Goal: Transaction & Acquisition: Obtain resource

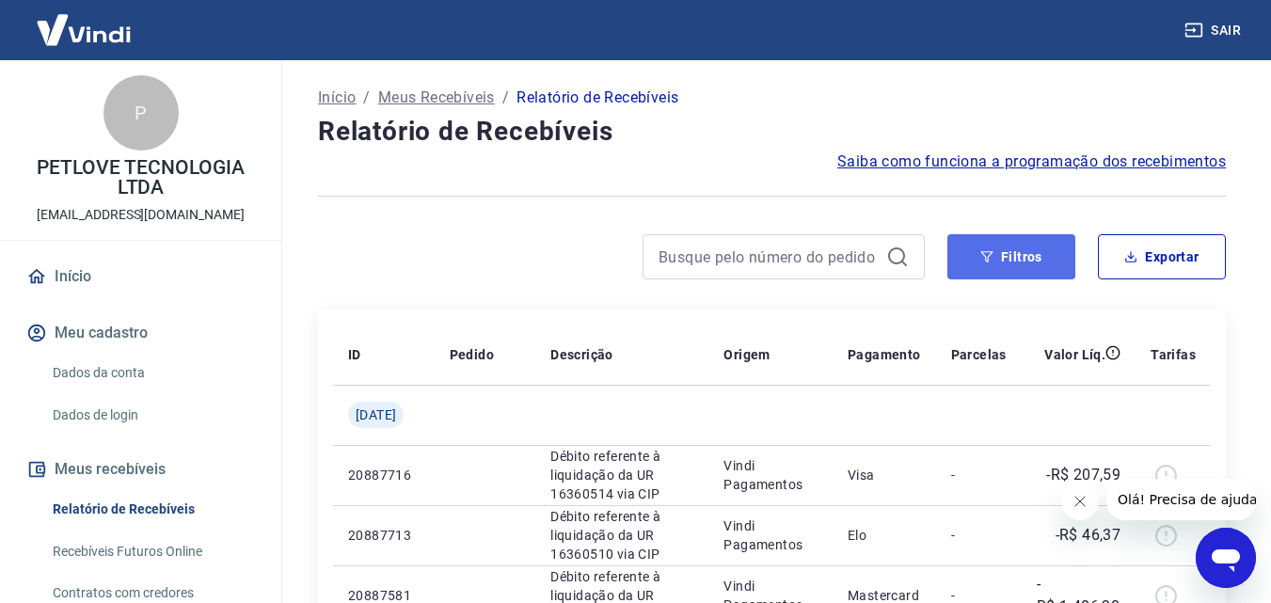
click at [1008, 254] on button "Filtros" at bounding box center [1011, 256] width 128 height 45
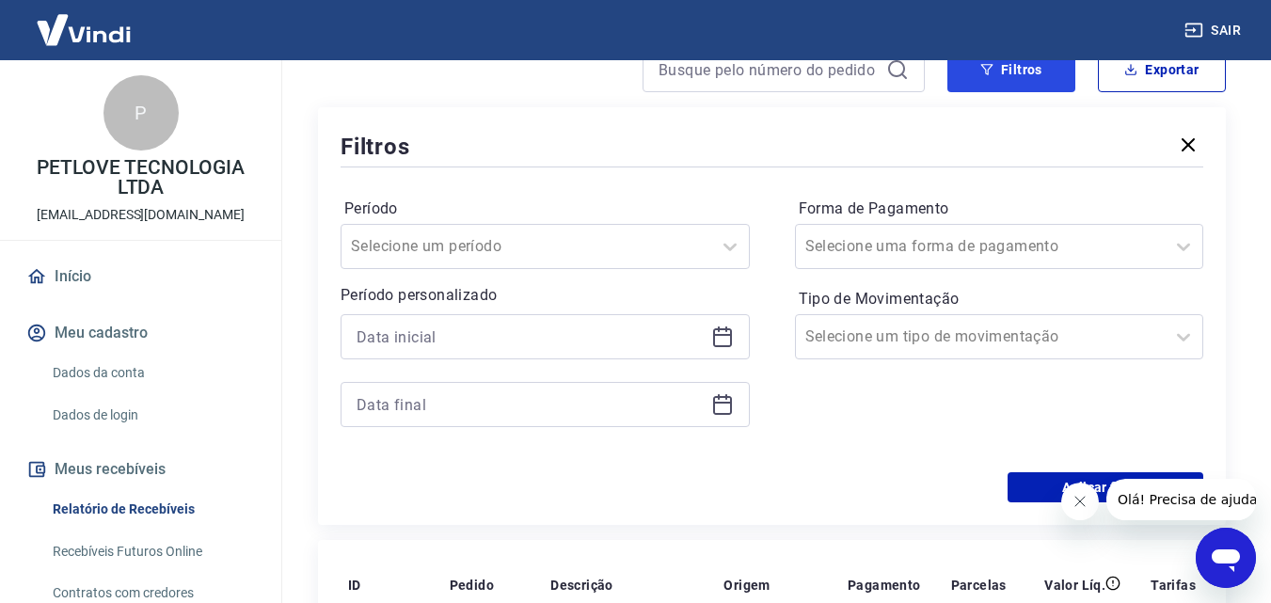
scroll to position [188, 0]
click at [721, 327] on icon at bounding box center [722, 336] width 19 height 19
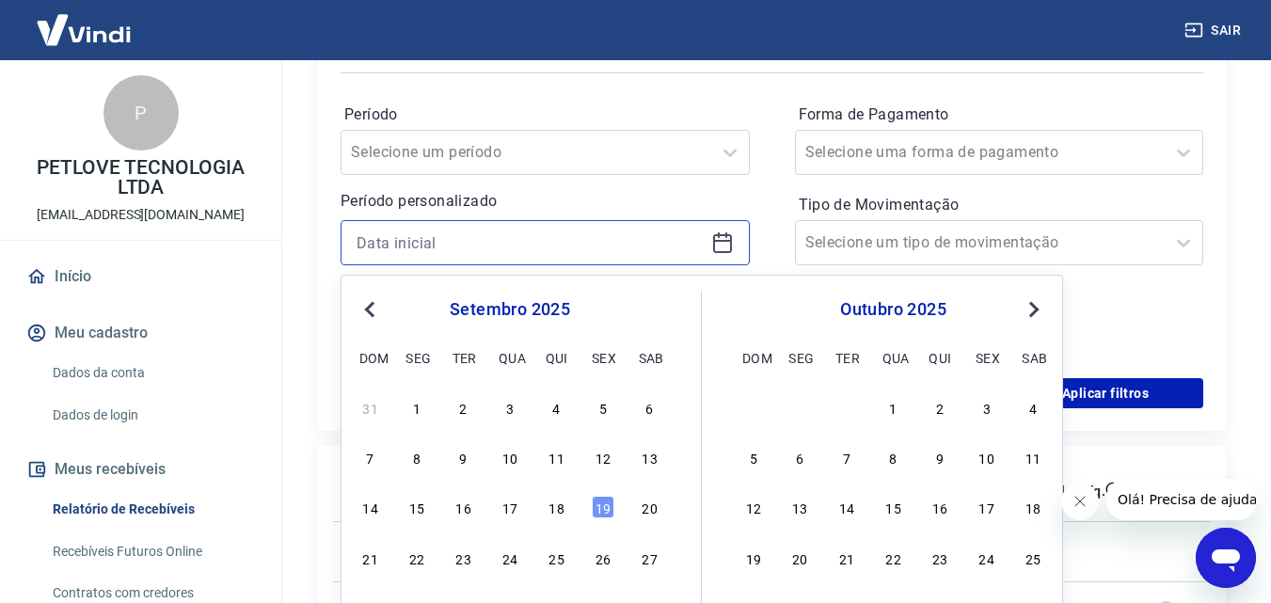
scroll to position [282, 0]
click at [556, 503] on div "18" at bounding box center [557, 506] width 23 height 23
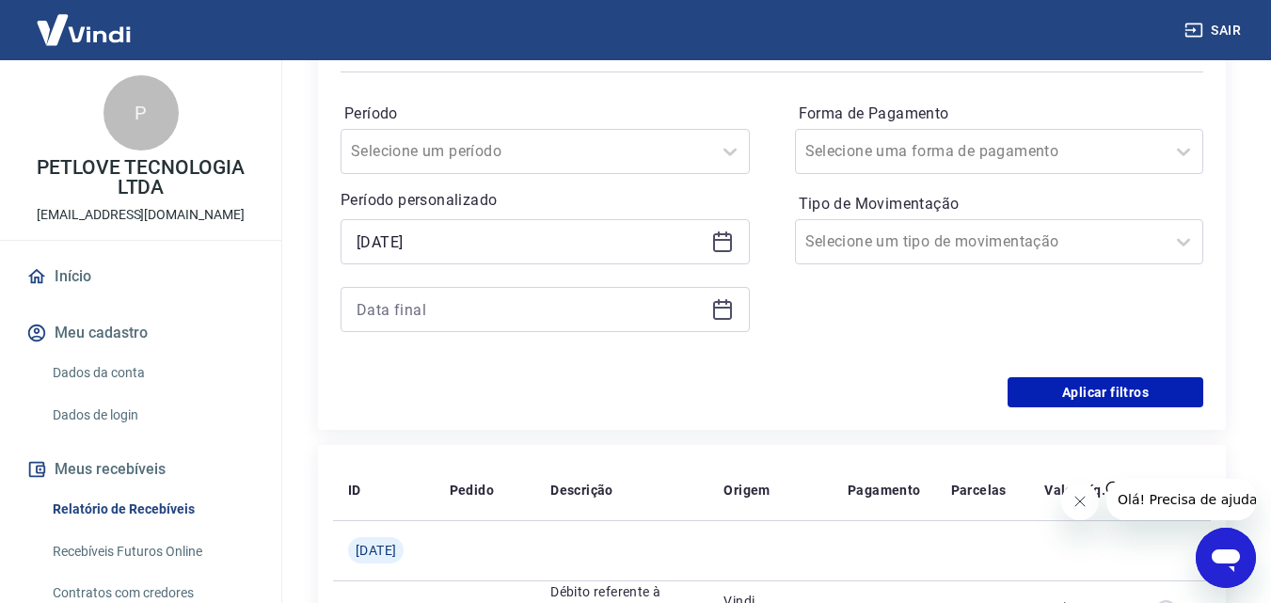
type input "[DATE]"
click at [722, 308] on icon at bounding box center [722, 308] width 19 height 2
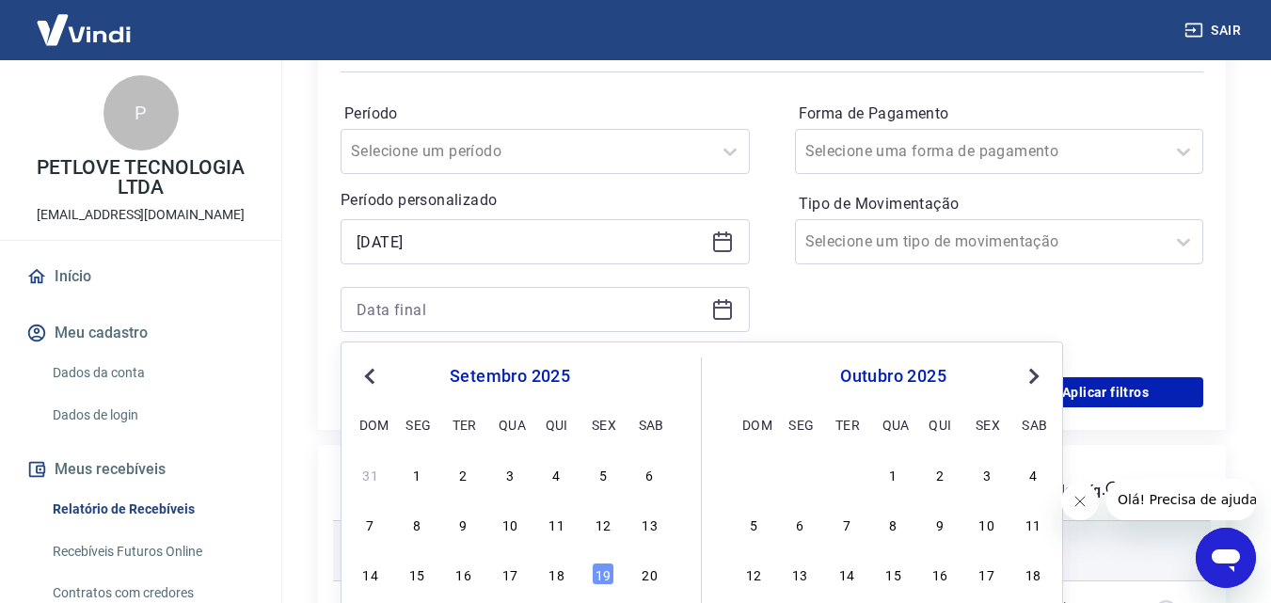
click at [559, 573] on div "18" at bounding box center [557, 573] width 23 height 23
type input "[DATE]"
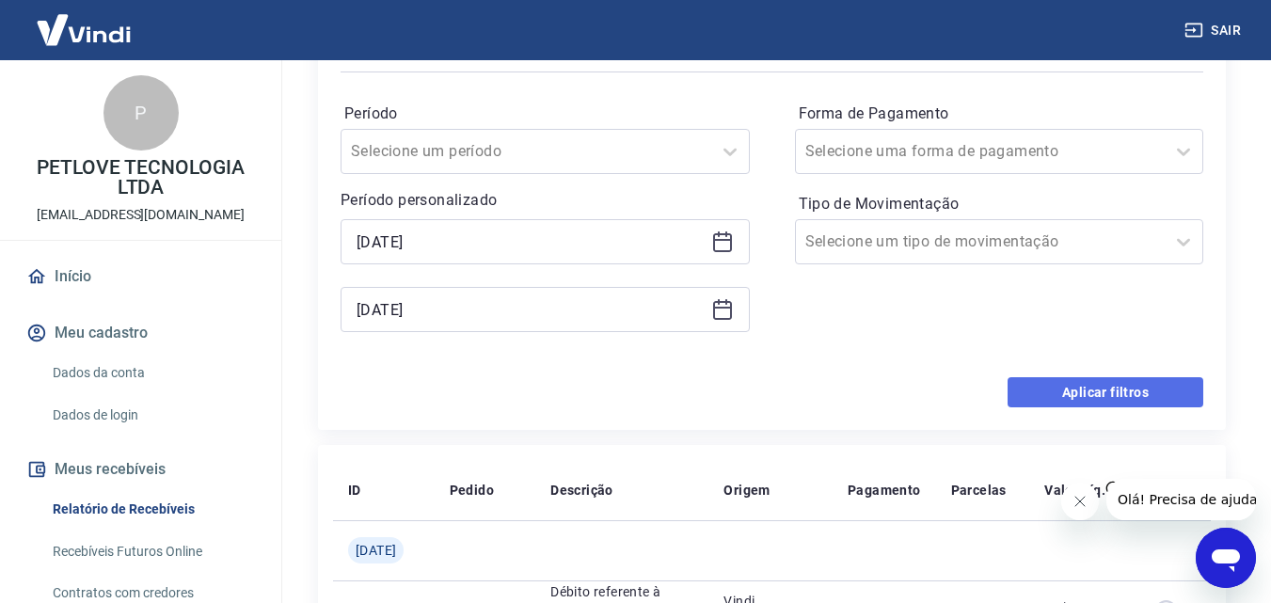
click at [1029, 388] on button "Aplicar filtros" at bounding box center [1105, 392] width 196 height 30
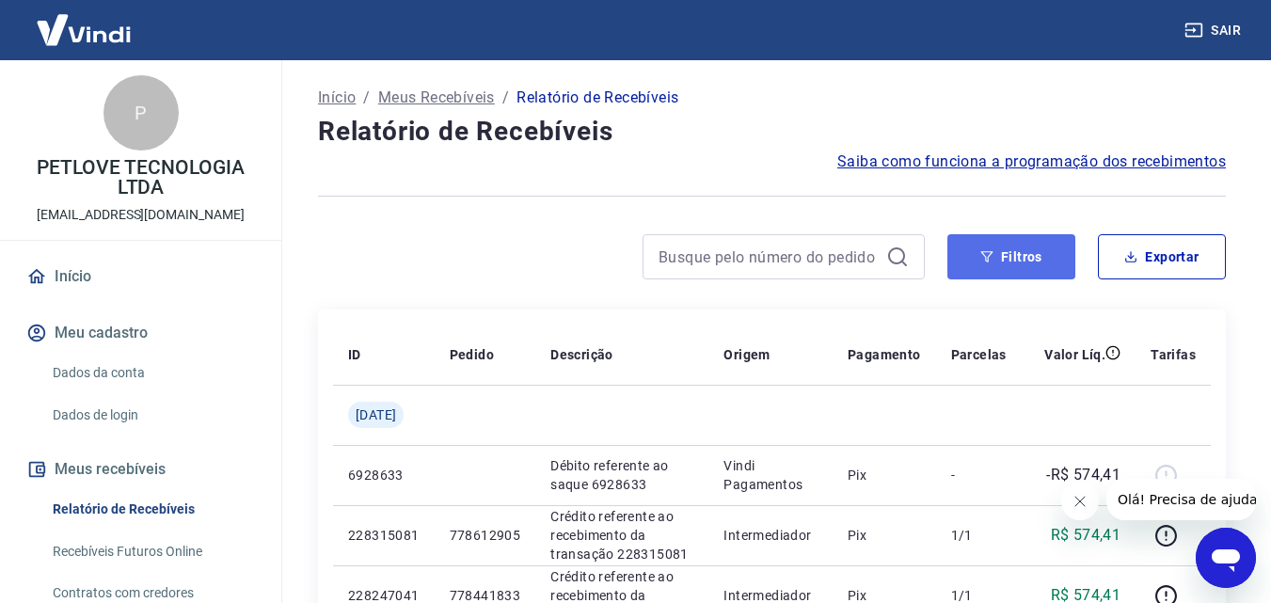
click at [1006, 264] on button "Filtros" at bounding box center [1011, 256] width 128 height 45
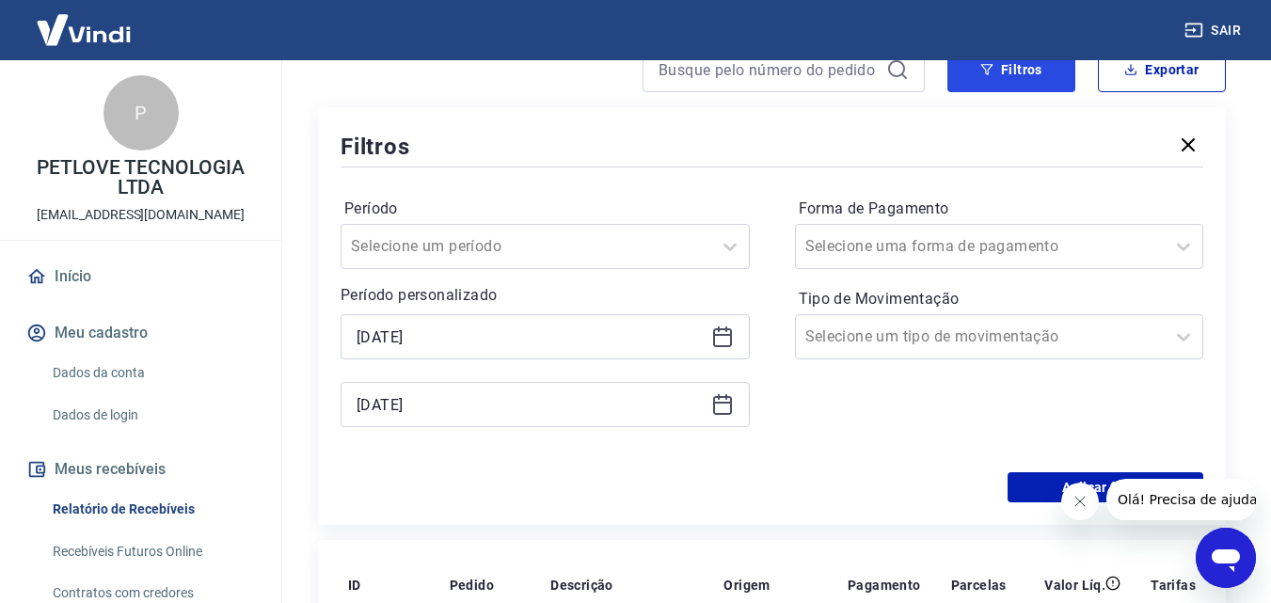
scroll to position [188, 0]
click at [1028, 482] on button "Aplicar filtros" at bounding box center [1105, 486] width 196 height 30
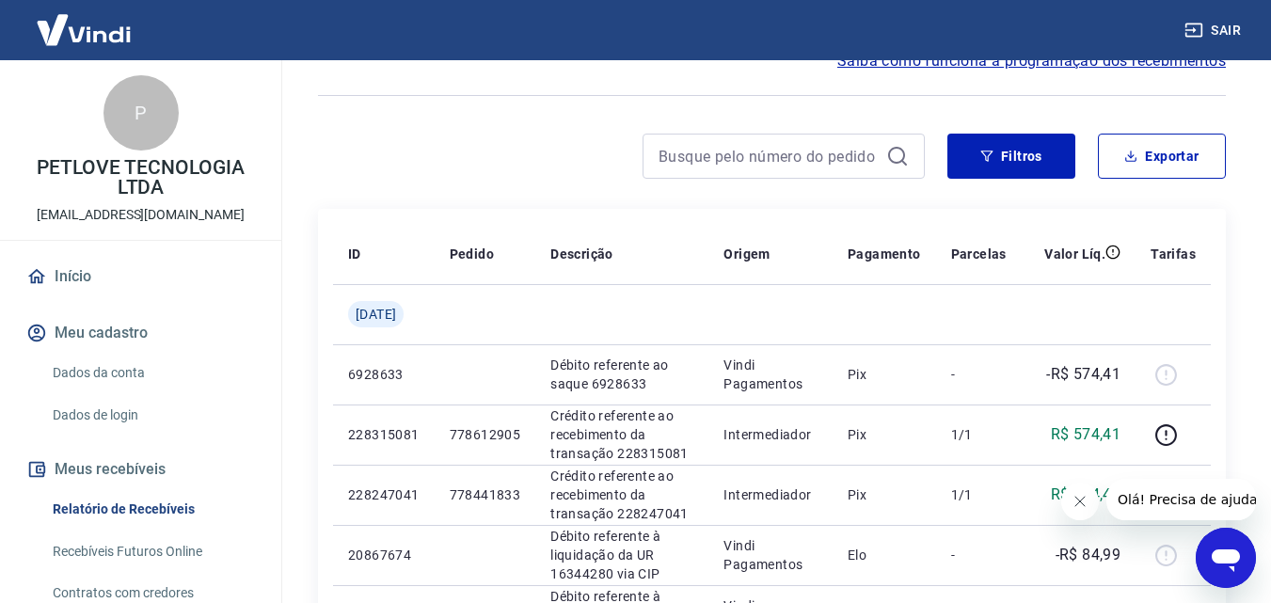
scroll to position [0, 0]
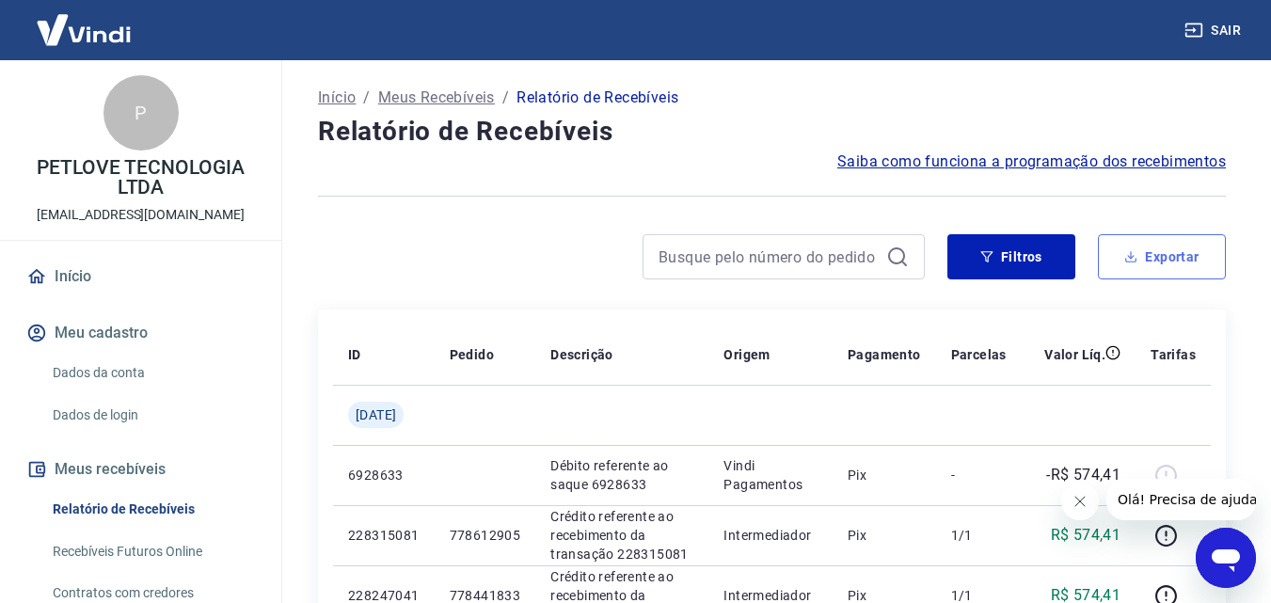
click at [1138, 247] on button "Exportar" at bounding box center [1162, 256] width 128 height 45
type input "[DATE]"
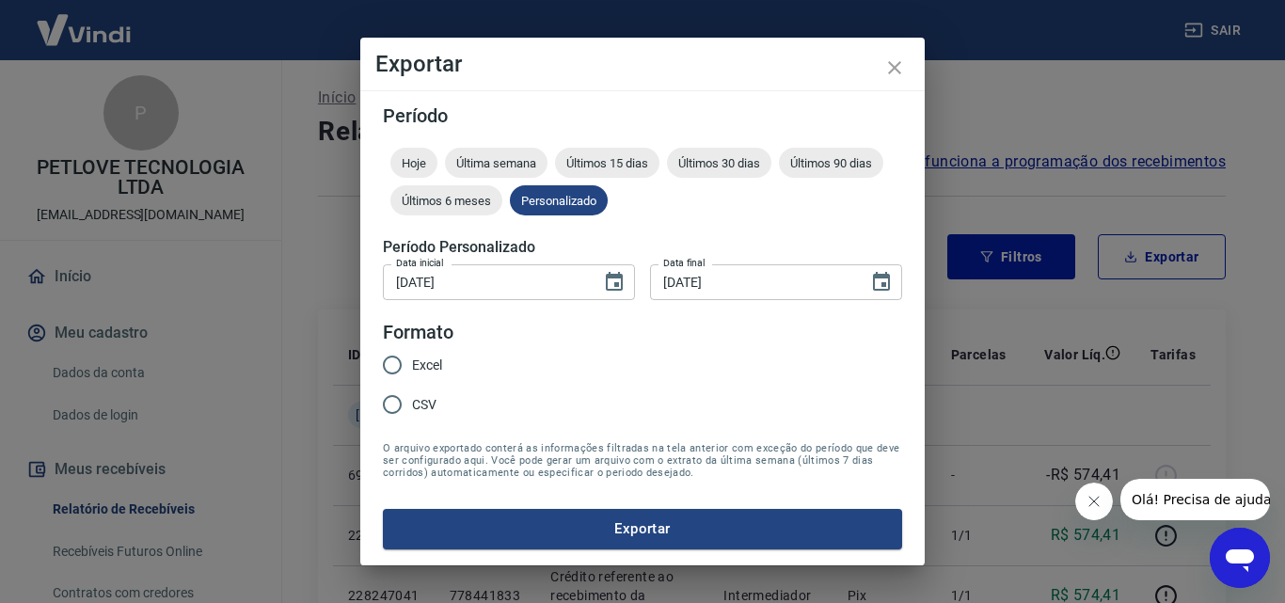
click at [415, 365] on span "Excel" at bounding box center [427, 366] width 30 height 20
click at [412, 365] on input "Excel" at bounding box center [392, 365] width 40 height 40
radio input "true"
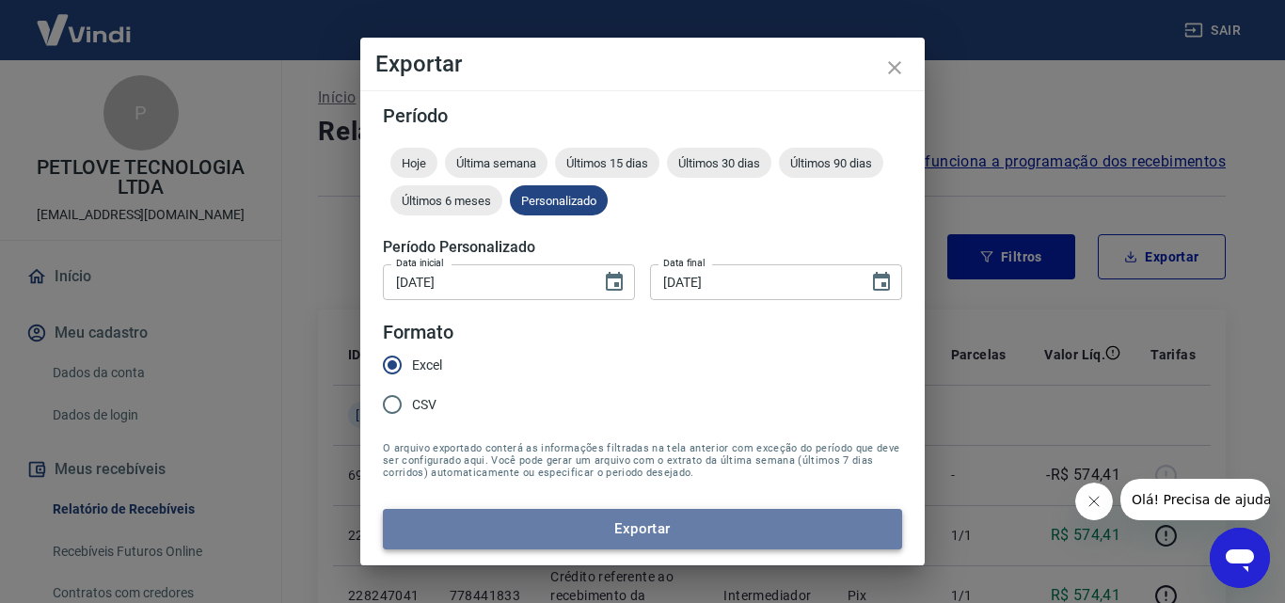
click at [514, 528] on button "Exportar" at bounding box center [642, 529] width 519 height 40
